Goal: Transaction & Acquisition: Purchase product/service

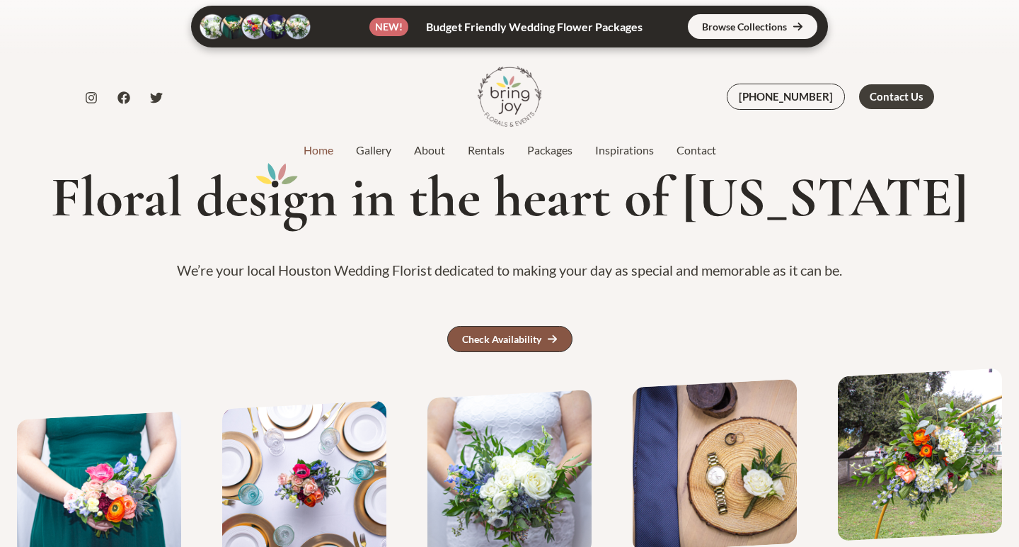
click at [515, 334] on div "Check Availability" at bounding box center [501, 339] width 79 height 10
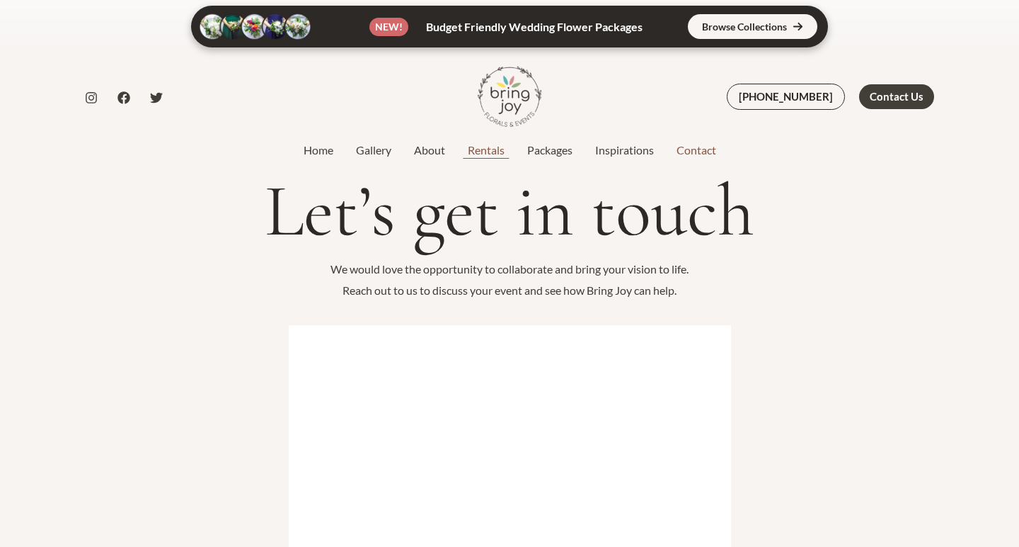
click at [474, 155] on link "Rentals" at bounding box center [486, 150] width 59 height 17
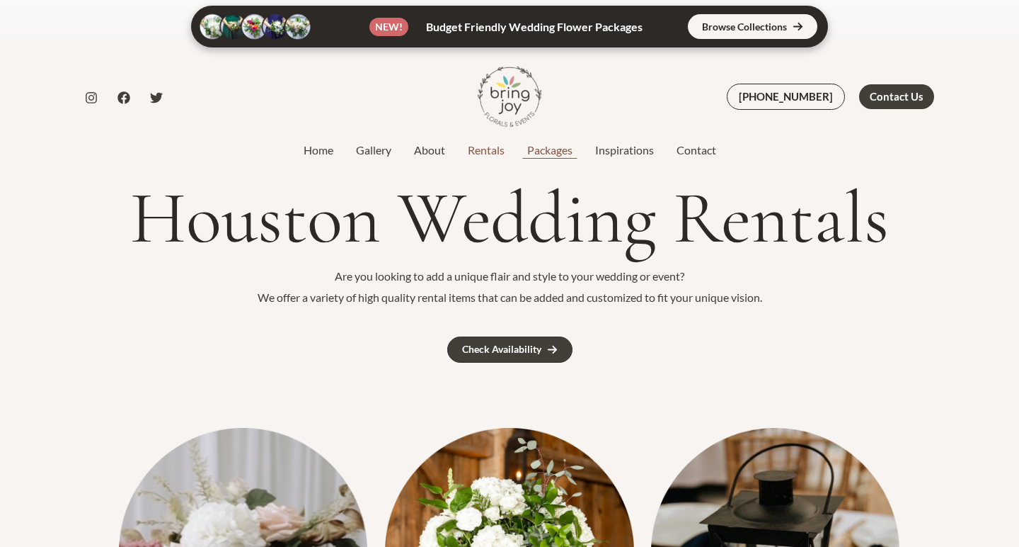
click at [555, 145] on link "Packages" at bounding box center [550, 150] width 68 height 17
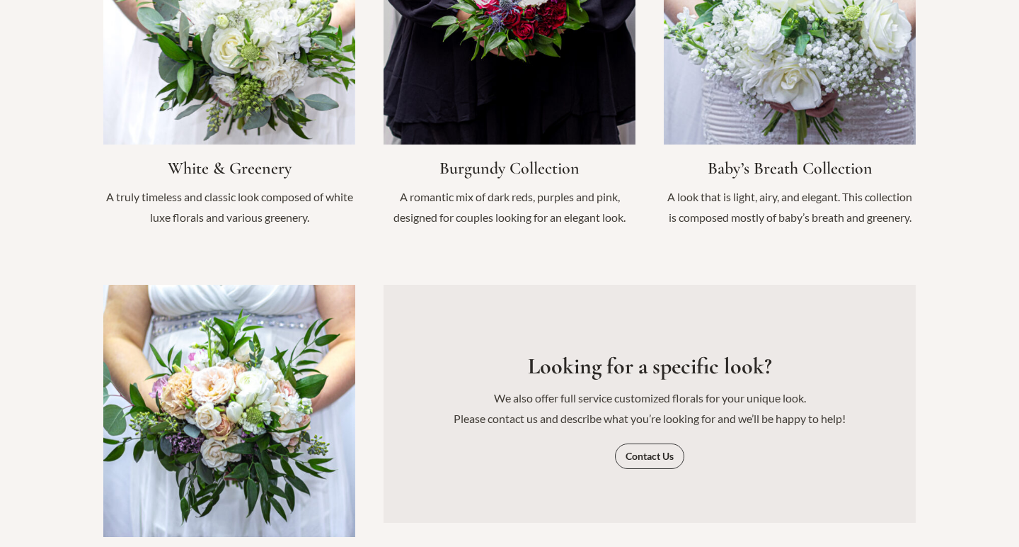
scroll to position [1610, 0]
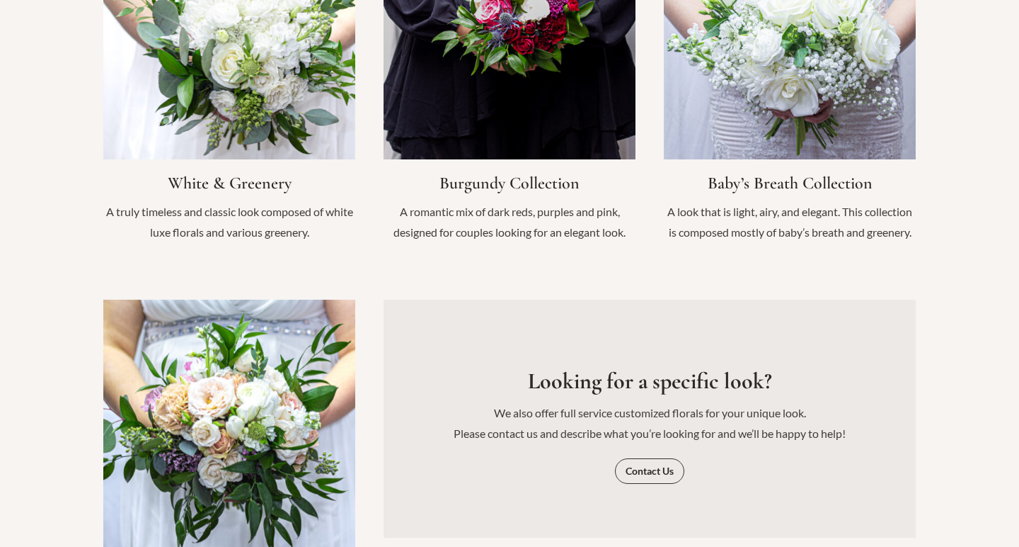
click at [282, 329] on link "Infobox Link" at bounding box center [229, 474] width 252 height 350
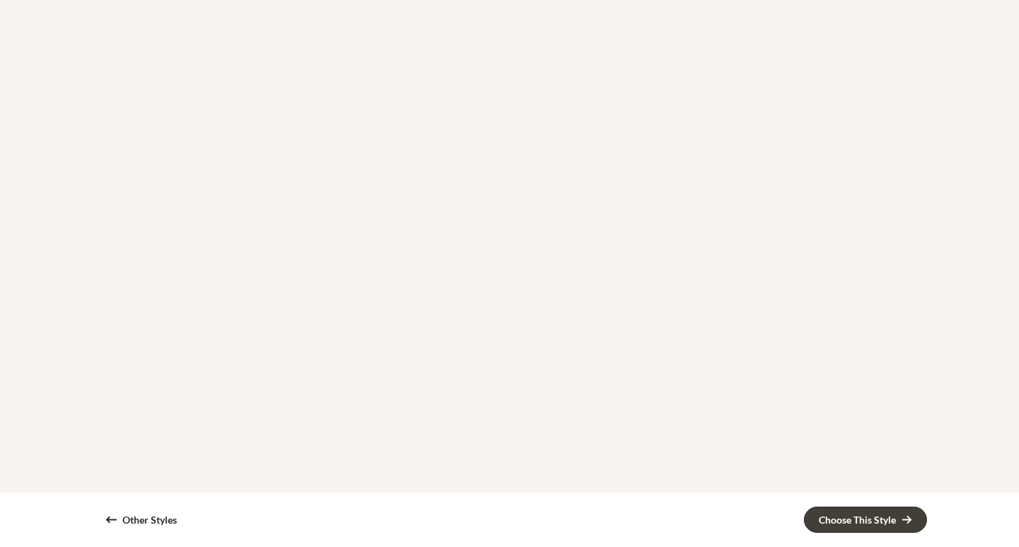
scroll to position [2534, 0]
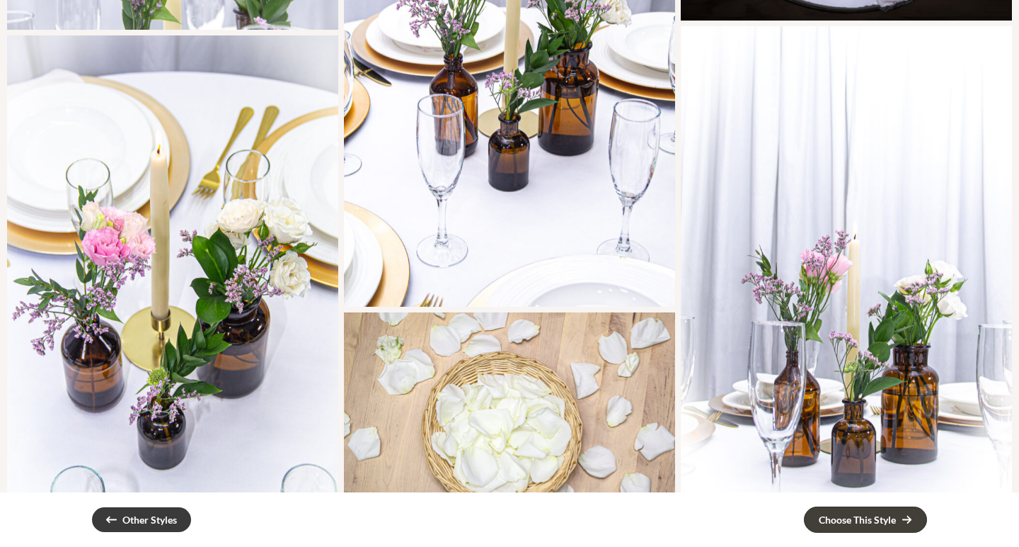
click at [128, 517] on div "Other Styles" at bounding box center [149, 520] width 55 height 10
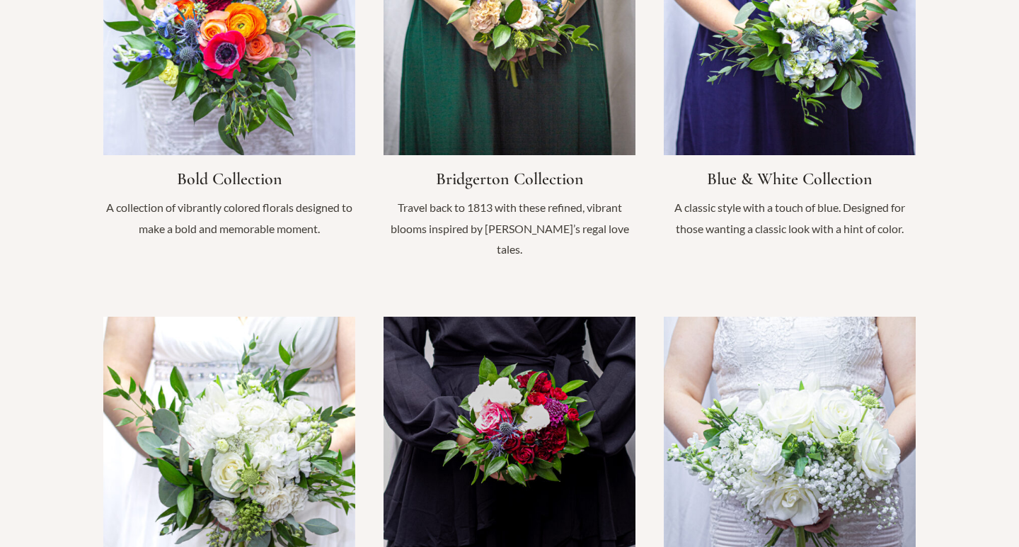
scroll to position [1210, 0]
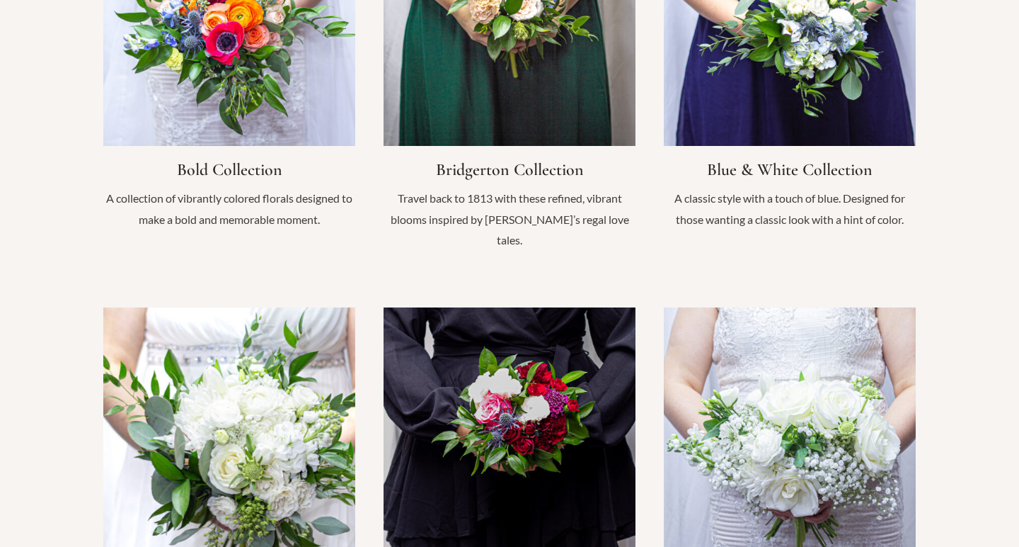
click at [255, 349] on link "Infobox Link" at bounding box center [229, 482] width 252 height 350
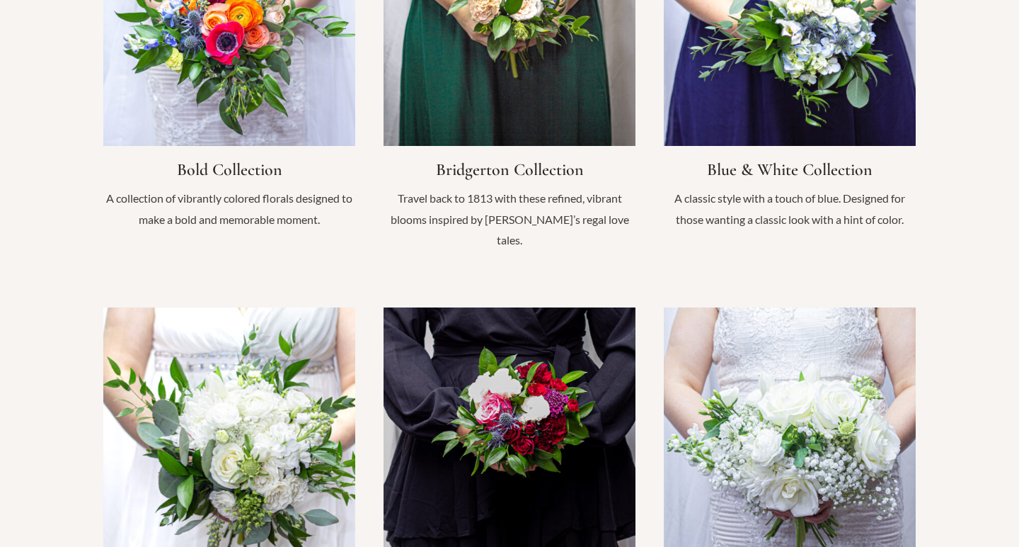
click at [754, 72] on link "Infobox Link" at bounding box center [790, 69] width 252 height 350
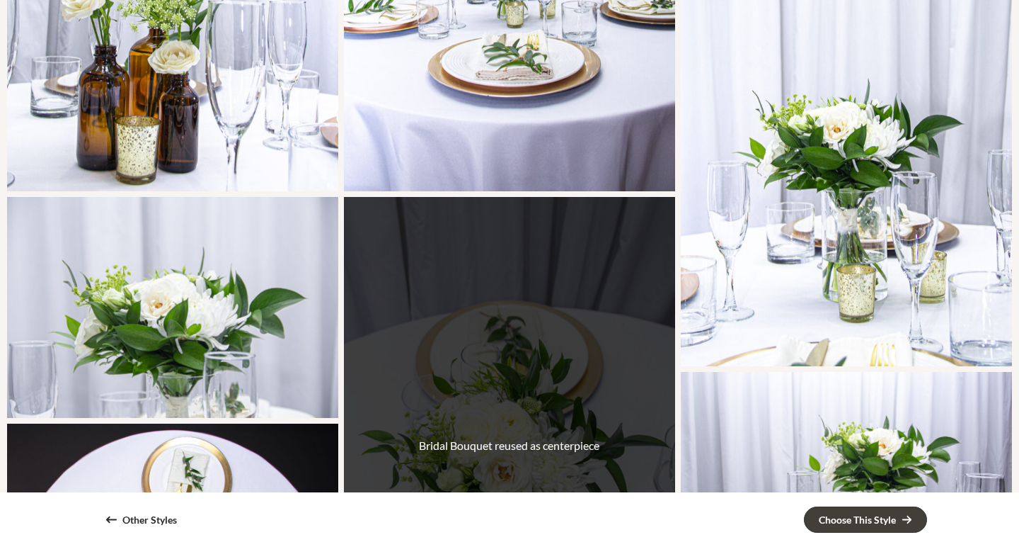
scroll to position [1792, 0]
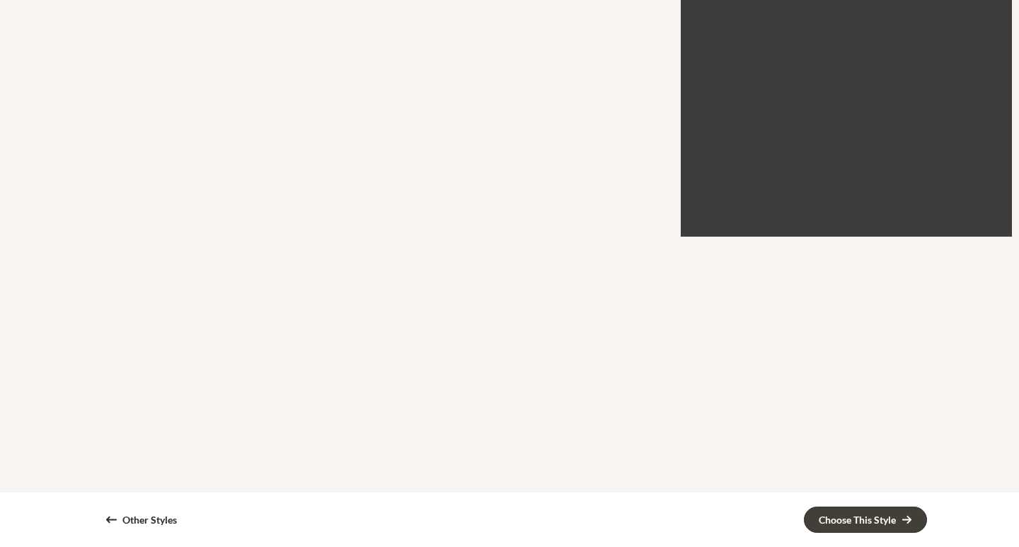
scroll to position [1673, 0]
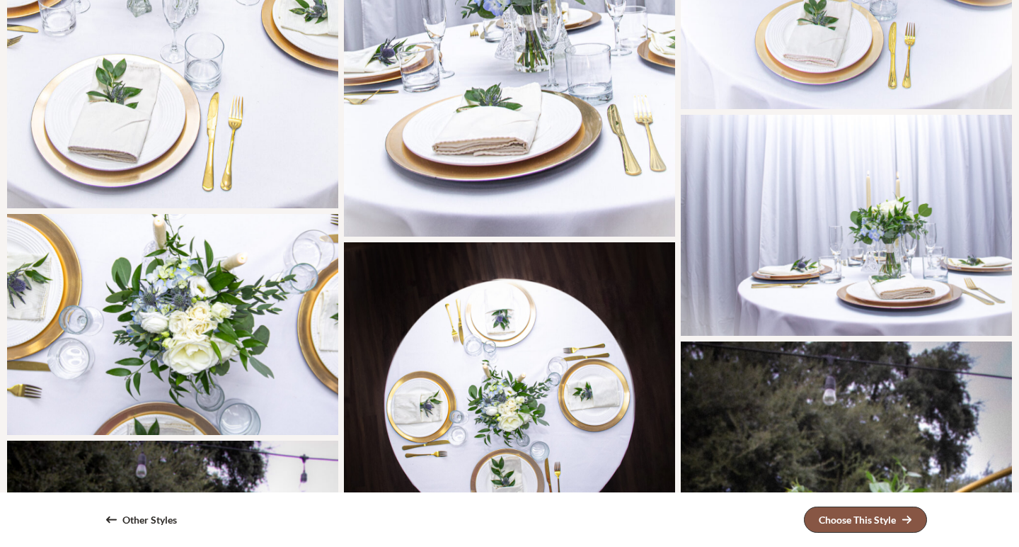
click at [822, 520] on div "Choose This Style" at bounding box center [857, 520] width 77 height 10
